Goal: Task Accomplishment & Management: Use online tool/utility

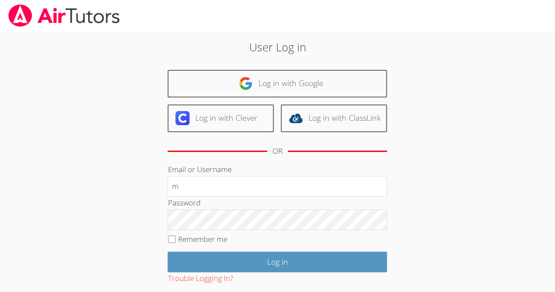
type input "m"
click at [110, 175] on div "User Log in Log in with Google Log in with Clever Log in with ClassLink OR Emai…" at bounding box center [277, 181] width 417 height 298
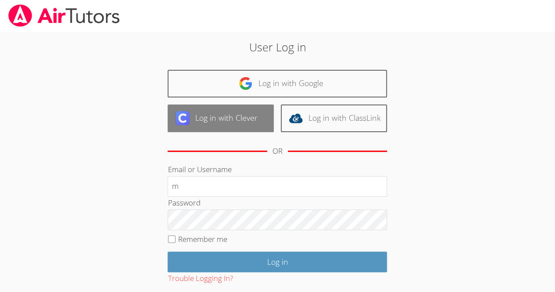
click at [192, 123] on link "Log in with Clever" at bounding box center [221, 118] width 106 height 28
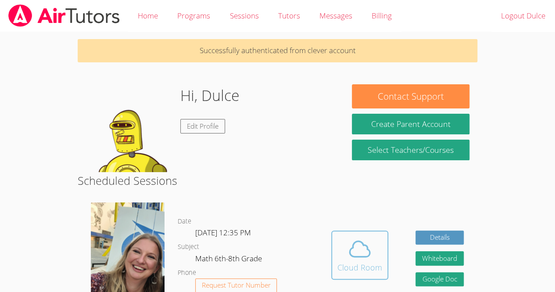
click at [373, 243] on span at bounding box center [360, 249] width 45 height 25
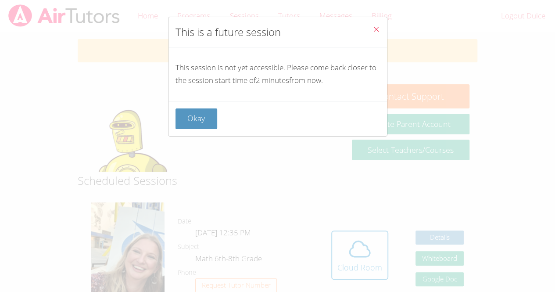
click at [373, 33] on span "Close" at bounding box center [376, 30] width 7 height 10
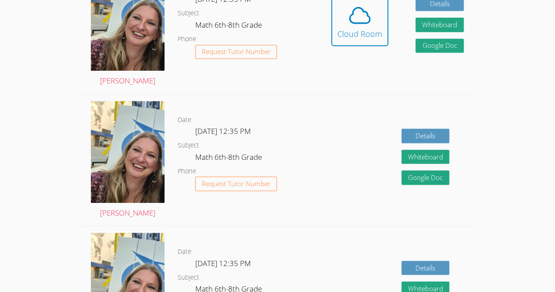
scroll to position [244, 0]
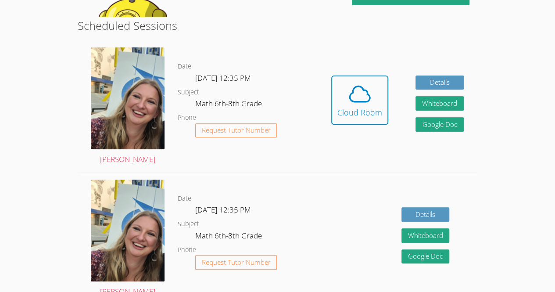
scroll to position [125, 0]
click at [351, 101] on icon at bounding box center [360, 93] width 20 height 15
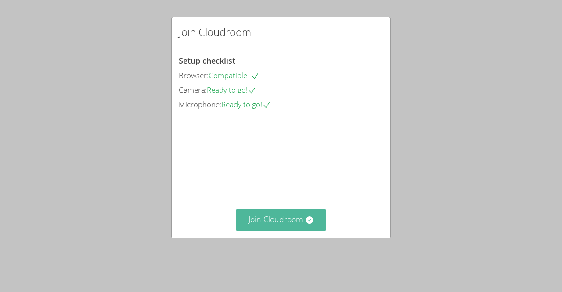
click at [259, 231] on button "Join Cloudroom" at bounding box center [281, 220] width 90 height 22
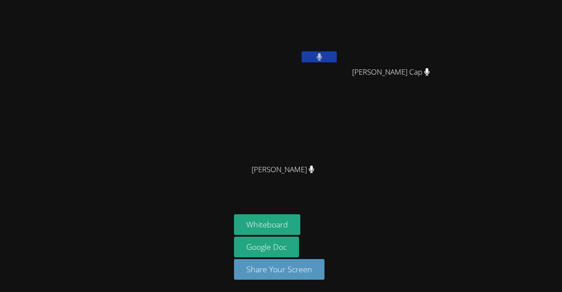
click at [366, 225] on div "Whiteboard Google Doc Share Your Screen" at bounding box center [340, 250] width 213 height 72
click at [444, 151] on div "[PERSON_NAME] [PERSON_NAME] Cap [PERSON_NAME] Cap [PERSON_NAME] [PERSON_NAME]" at bounding box center [340, 99] width 213 height 191
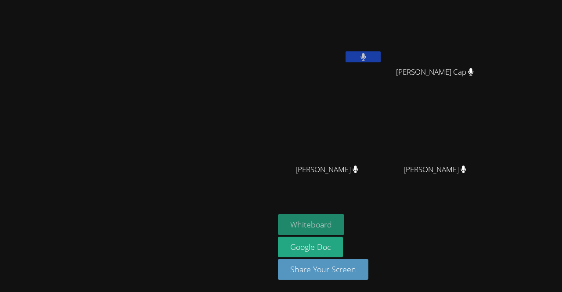
click at [344, 222] on button "Whiteboard" at bounding box center [311, 224] width 66 height 21
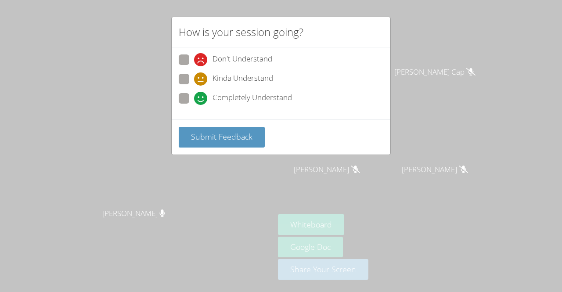
click at [194, 105] on span at bounding box center [194, 105] width 0 height 0
click at [194, 95] on input "Completely Understand" at bounding box center [197, 96] width 7 height 7
radio input "true"
click at [194, 86] on span at bounding box center [194, 86] width 0 height 0
click at [194, 76] on input "Kinda Understand" at bounding box center [197, 77] width 7 height 7
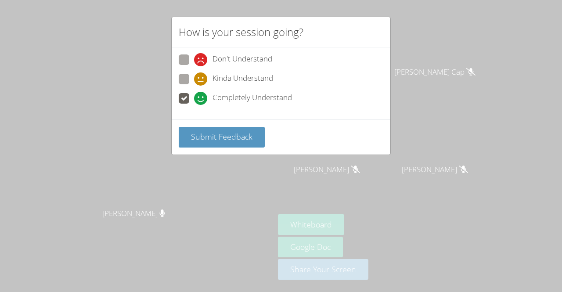
radio input "true"
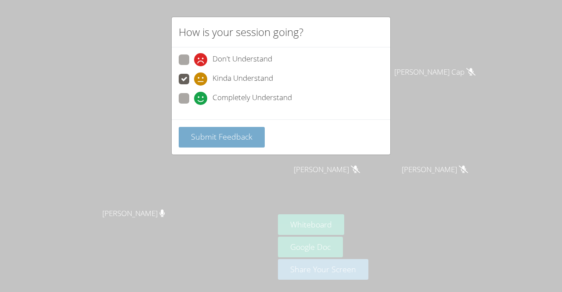
click at [206, 137] on span "Submit Feedback" at bounding box center [221, 136] width 61 height 11
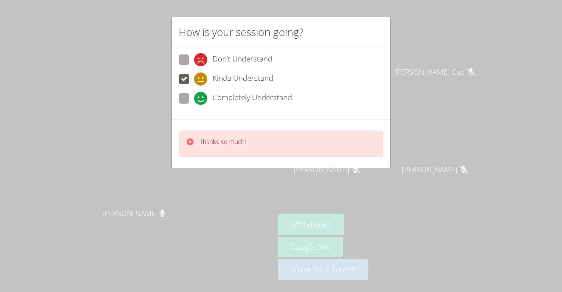
click at [252, 172] on div "How is your session going? Don't Understand Kinda Understand Completely Underst…" at bounding box center [281, 146] width 562 height 292
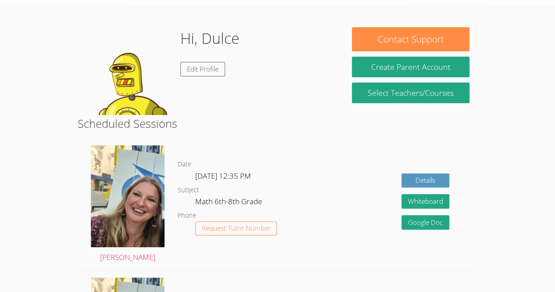
scroll to position [26, 0]
